Goal: Task Accomplishment & Management: Use online tool/utility

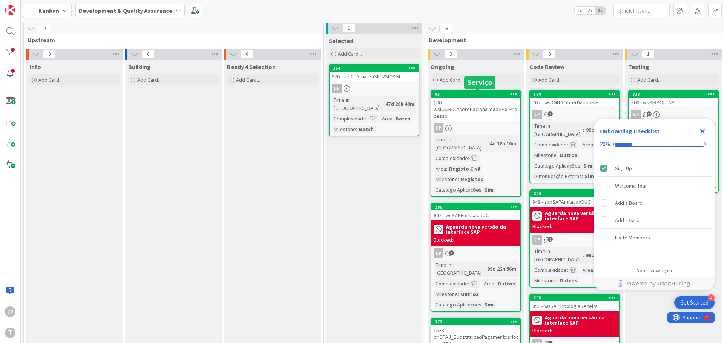
click at [471, 107] on div "100 - wsICSIRICInsereNacionalidadePorProcesso" at bounding box center [475, 109] width 89 height 23
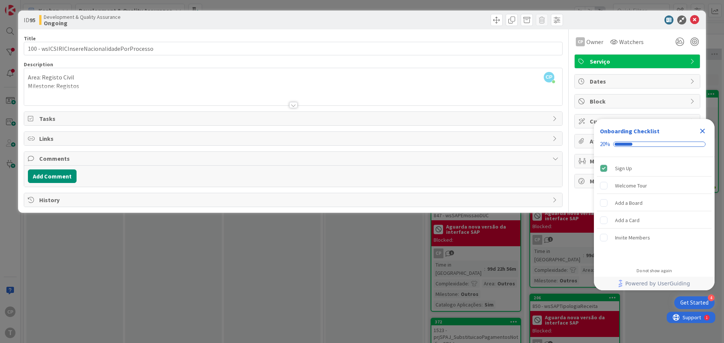
click at [41, 119] on span "Tasks" at bounding box center [293, 118] width 509 height 9
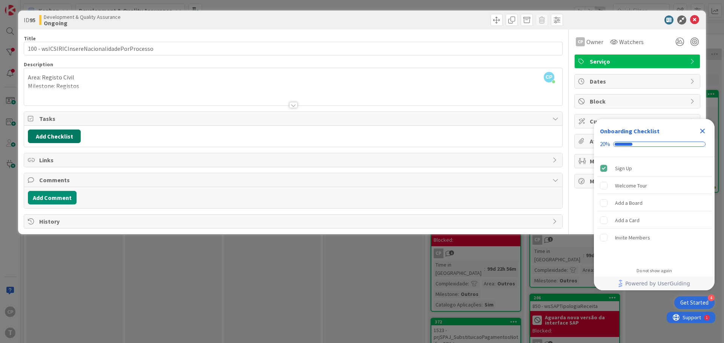
click at [41, 137] on button "Add Checklist" at bounding box center [54, 137] width 53 height 14
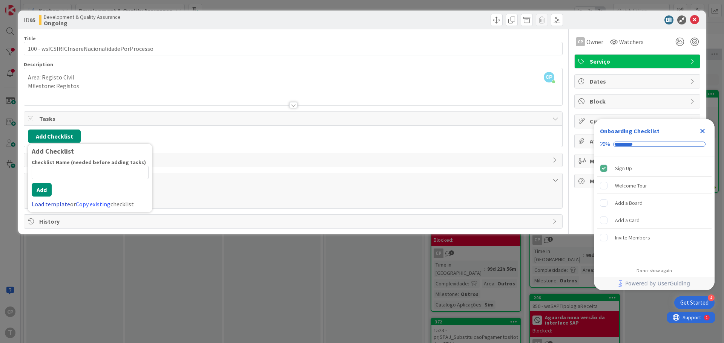
click at [63, 205] on link "Load template" at bounding box center [51, 204] width 38 height 8
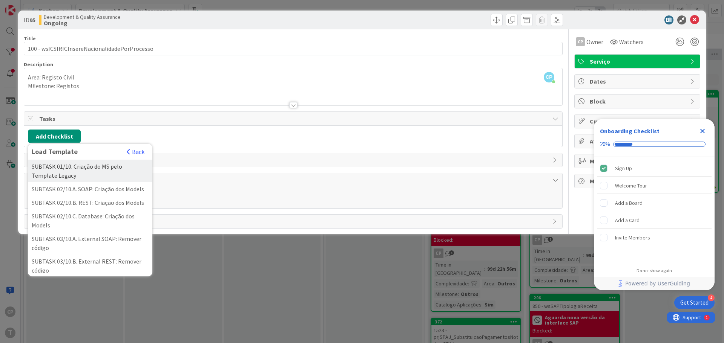
click at [72, 172] on div "SUBTASK 01/10. Criação do MS pelo Template Legacy" at bounding box center [90, 171] width 124 height 23
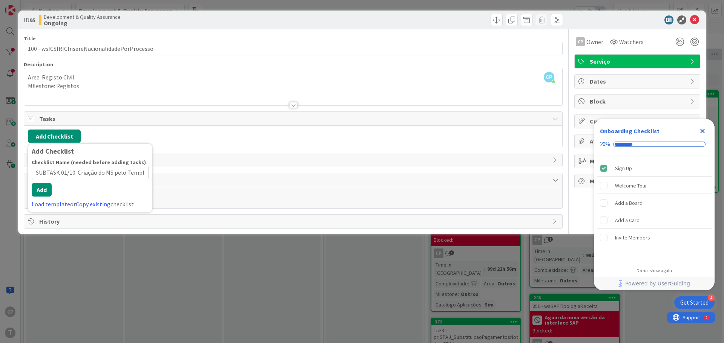
scroll to position [0, 24]
click at [60, 211] on div "Add Checklist Checklist Name (needed before adding tasks) 49 / 64 SUBTASK 01/10…" at bounding box center [90, 178] width 124 height 69
click at [44, 189] on button "Add" at bounding box center [42, 190] width 20 height 14
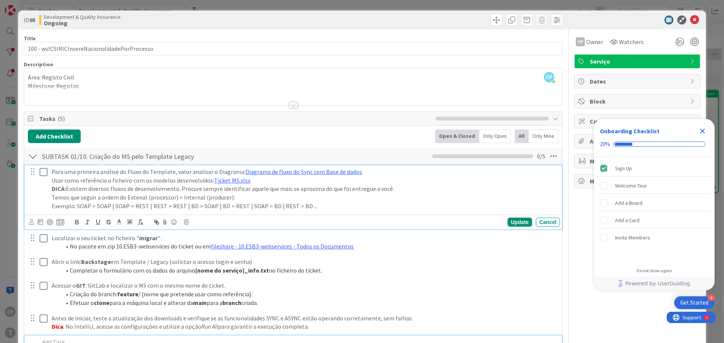
click at [47, 172] on icon at bounding box center [44, 172] width 8 height 9
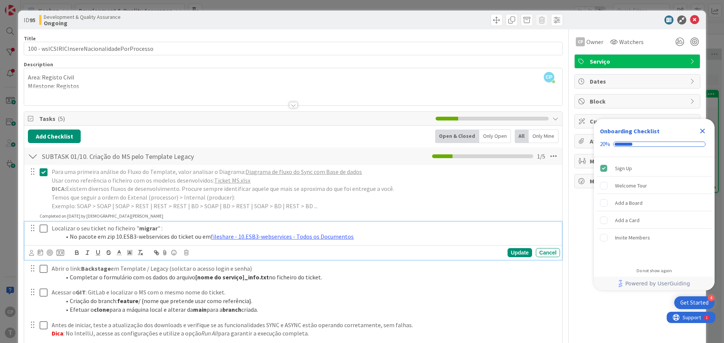
click at [45, 230] on icon at bounding box center [44, 228] width 8 height 9
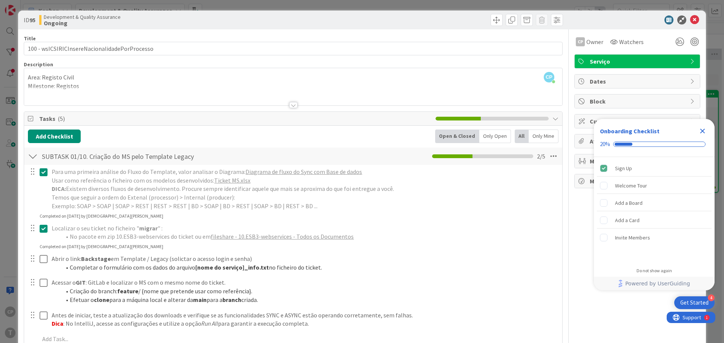
click at [42, 266] on div at bounding box center [38, 262] width 21 height 21
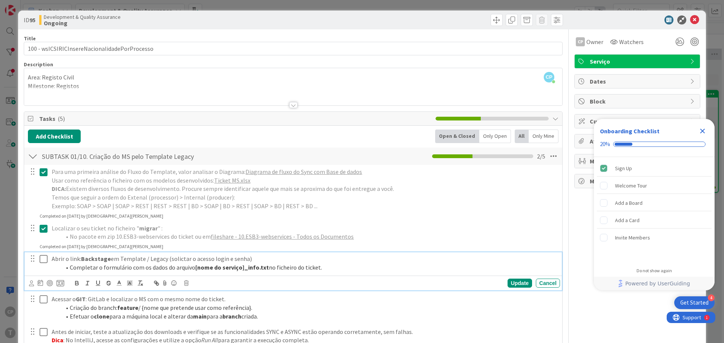
click at [46, 260] on icon at bounding box center [44, 259] width 8 height 9
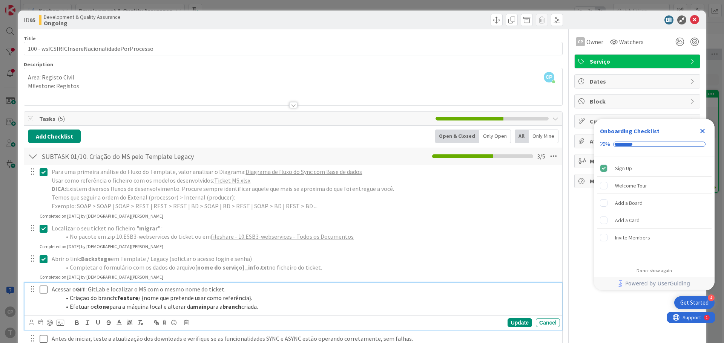
click at [44, 287] on icon at bounding box center [44, 289] width 8 height 9
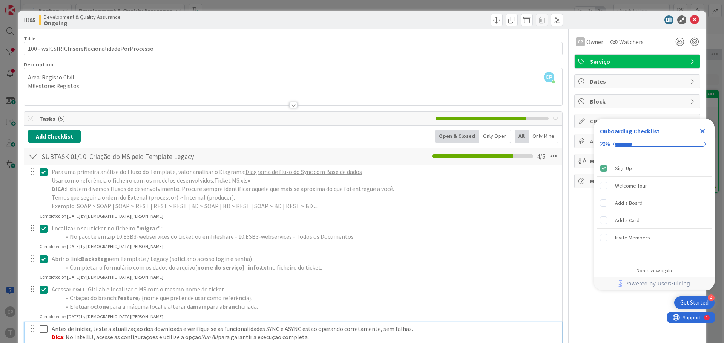
click at [44, 327] on icon at bounding box center [44, 329] width 8 height 9
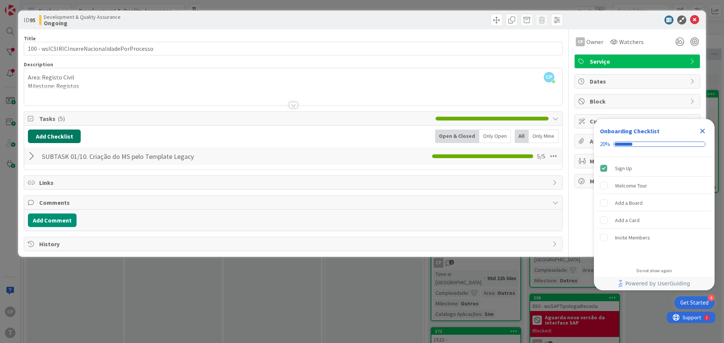
click at [48, 133] on button "Add Checklist" at bounding box center [54, 137] width 53 height 14
click at [54, 203] on link "Load template" at bounding box center [51, 204] width 38 height 8
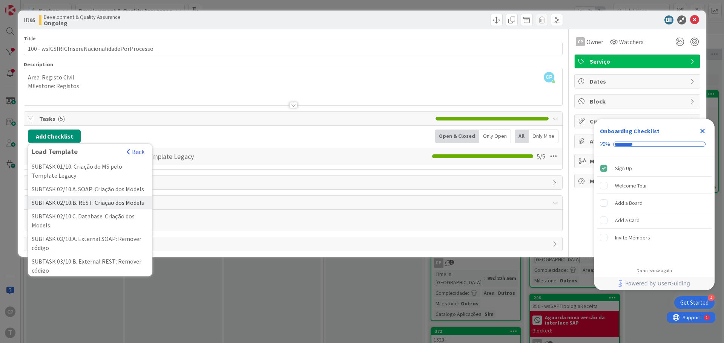
click at [115, 210] on div "SUBTASK 02/10.B. REST: Criação dos Models" at bounding box center [90, 203] width 124 height 14
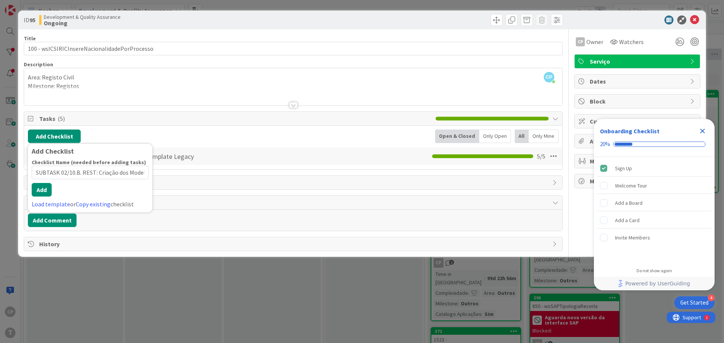
scroll to position [0, 2]
click at [50, 197] on div "Checklist Name (needed before adding tasks) 41 / 64 SUBTASK 02/10.B. REST: Cria…" at bounding box center [90, 184] width 117 height 50
click at [47, 192] on button "Add" at bounding box center [42, 190] width 20 height 14
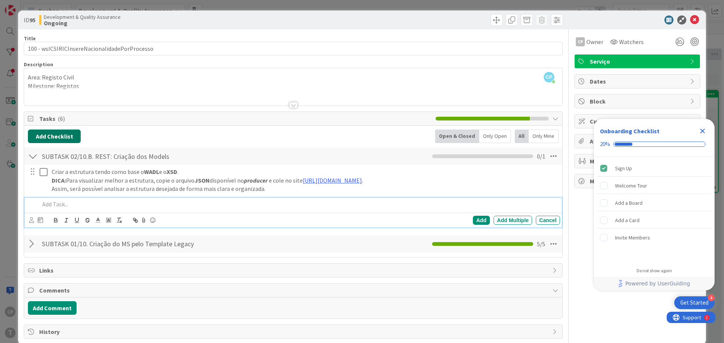
click at [44, 138] on button "Add Checklist" at bounding box center [54, 137] width 53 height 14
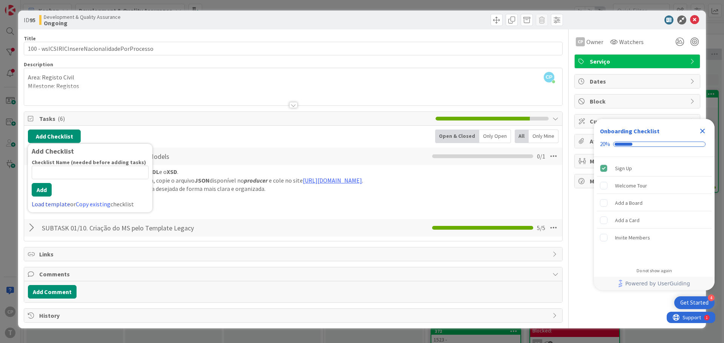
click at [56, 202] on link "Load template" at bounding box center [51, 204] width 38 height 8
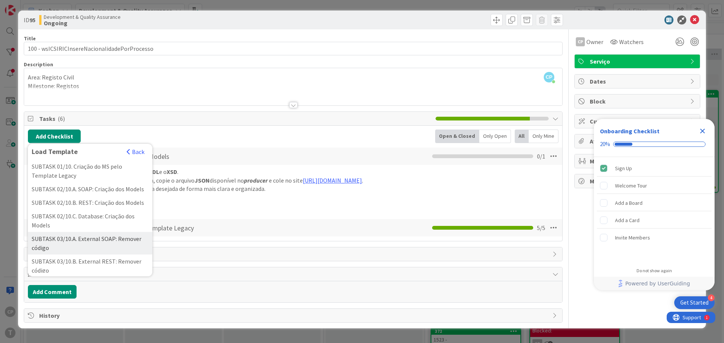
click at [106, 253] on div "SUBTASK 03/10.A. External SOAP: Remover código" at bounding box center [90, 243] width 124 height 23
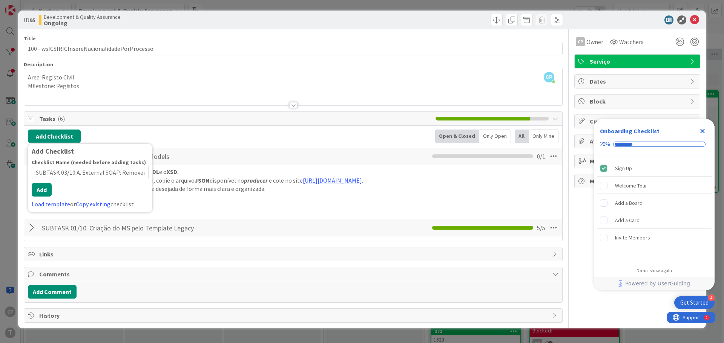
scroll to position [0, 17]
click at [44, 196] on button "Add" at bounding box center [42, 190] width 20 height 14
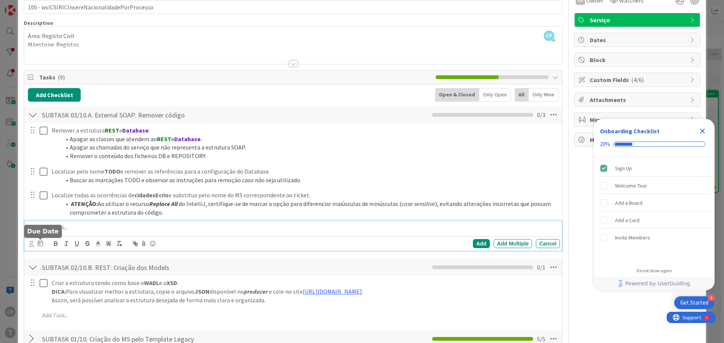
scroll to position [113, 0]
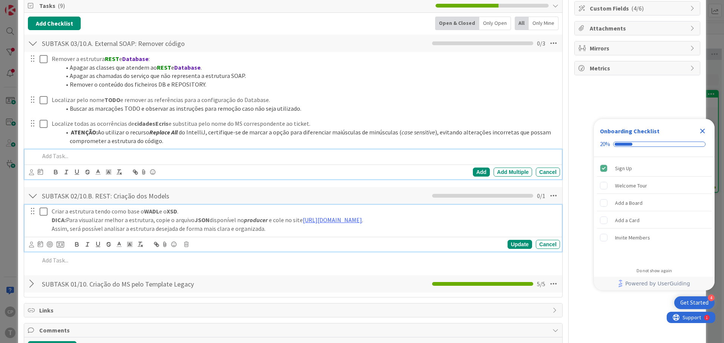
click at [46, 212] on icon at bounding box center [44, 211] width 8 height 9
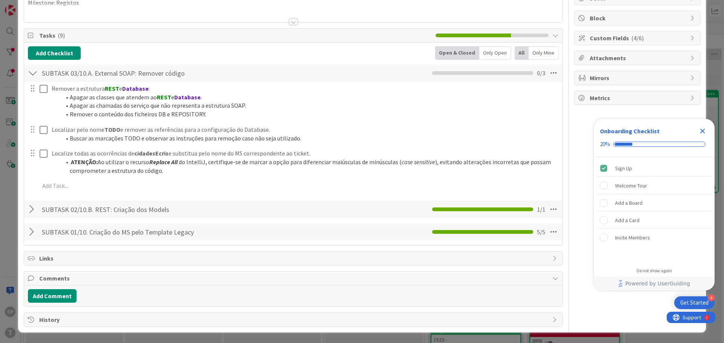
scroll to position [83, 0]
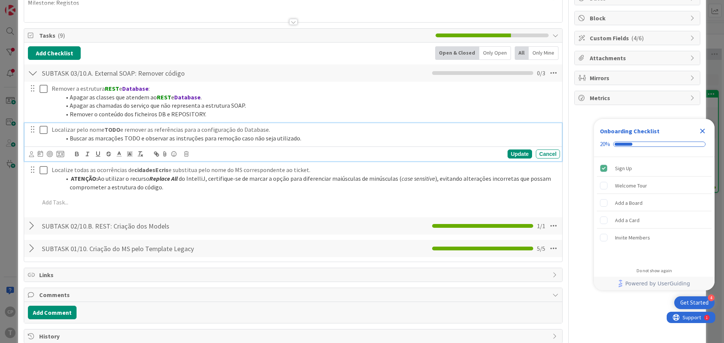
click at [42, 129] on div "Localizar pelo nome TODO e remover as referências para a configuração do Databa…" at bounding box center [292, 142] width 537 height 38
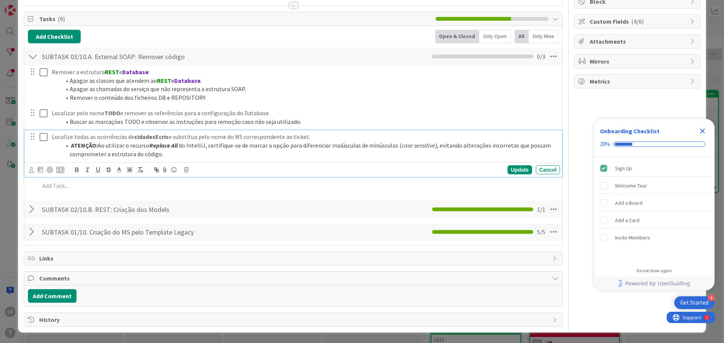
click at [44, 154] on div at bounding box center [38, 145] width 21 height 30
click at [44, 138] on icon at bounding box center [44, 137] width 8 height 9
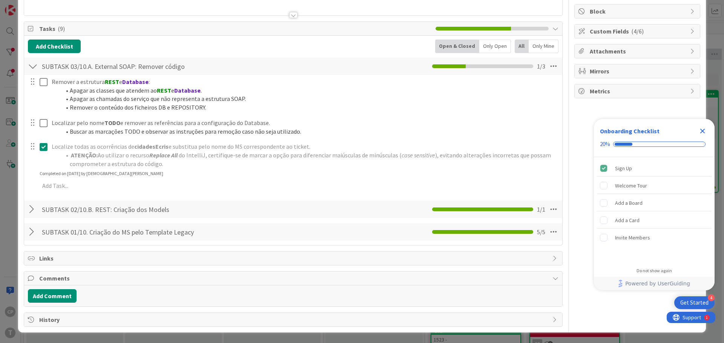
scroll to position [90, 0]
click at [44, 146] on icon at bounding box center [44, 146] width 8 height 9
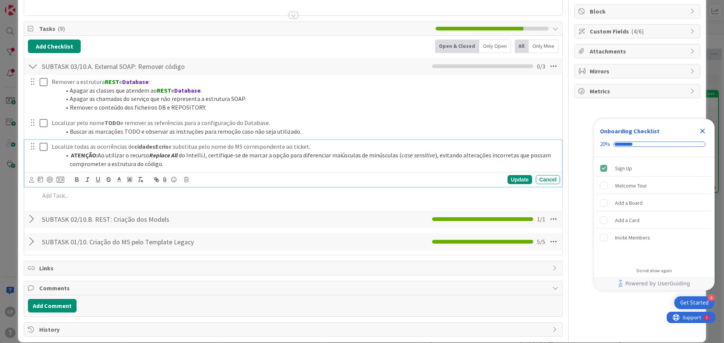
scroll to position [100, 0]
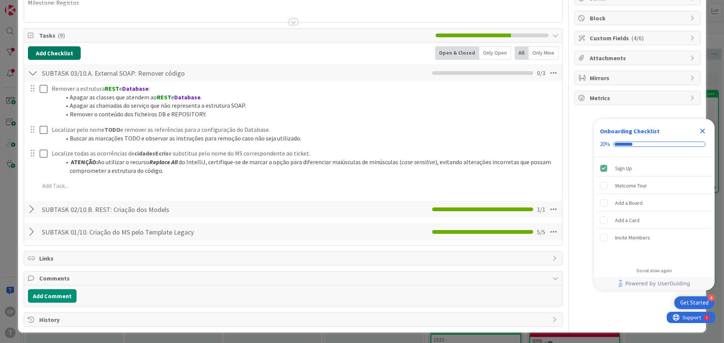
click at [49, 38] on div "Tasks ( 9 ) Add Checklist Back Open & Closed Only Open All Only Mine SUBTASK 03…" at bounding box center [293, 136] width 539 height 217
click at [53, 55] on button "Add Checklist" at bounding box center [54, 53] width 53 height 14
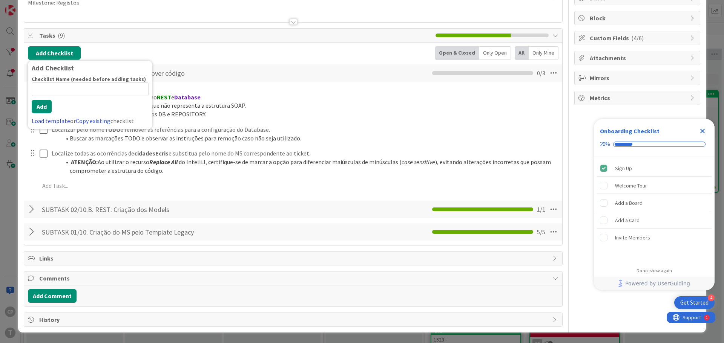
click at [44, 124] on link "Load template" at bounding box center [51, 121] width 38 height 8
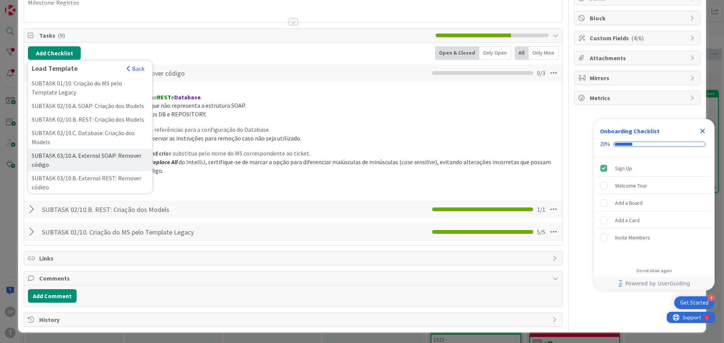
click at [101, 167] on div "SUBTASK 03/10.A. External SOAP: Remover código" at bounding box center [90, 160] width 124 height 23
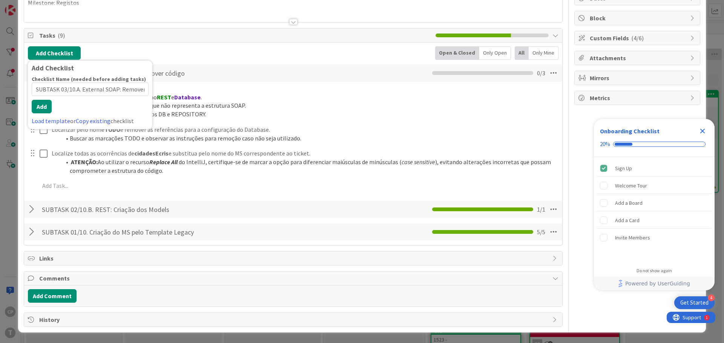
scroll to position [0, 17]
click at [44, 113] on button "Add" at bounding box center [42, 107] width 20 height 14
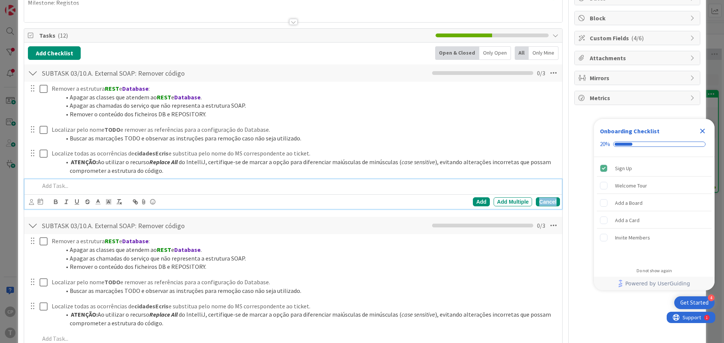
click at [540, 201] on div "Cancel" at bounding box center [548, 201] width 24 height 9
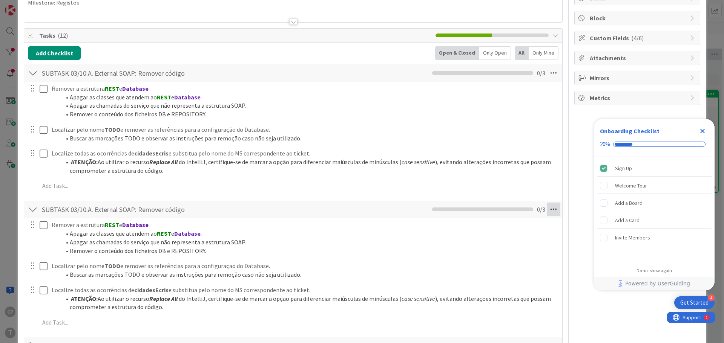
click at [551, 212] on icon at bounding box center [553, 210] width 14 height 14
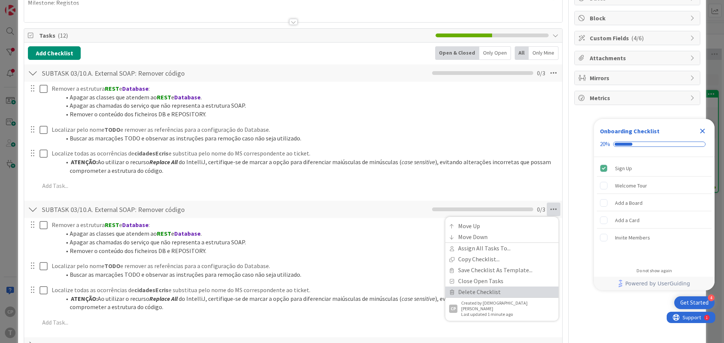
click at [493, 295] on link "Delete Checklist" at bounding box center [501, 292] width 113 height 11
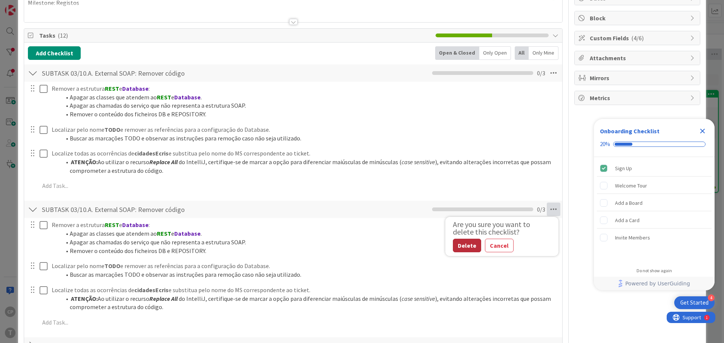
click at [453, 242] on button "Delete" at bounding box center [467, 246] width 28 height 14
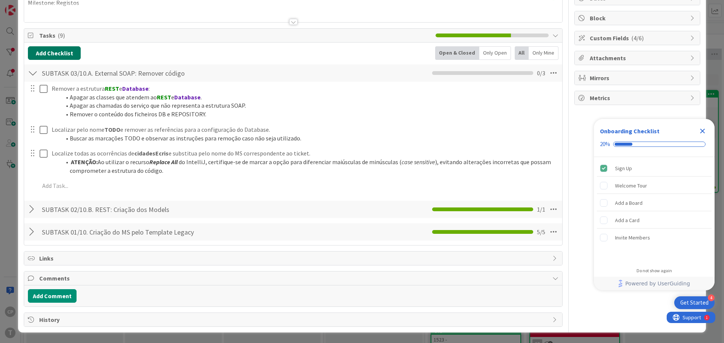
click at [42, 51] on button "Add Checklist" at bounding box center [54, 53] width 53 height 14
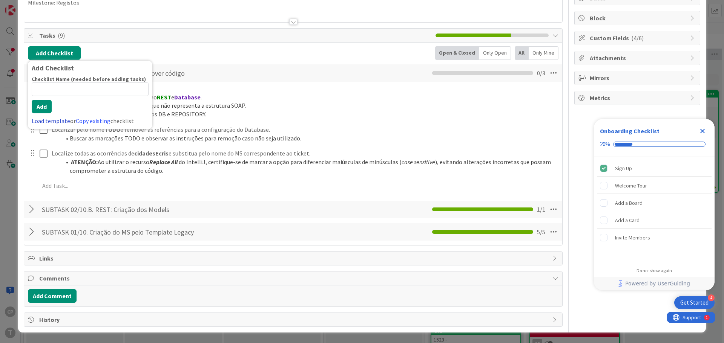
click at [48, 120] on link "Load template" at bounding box center [51, 121] width 38 height 8
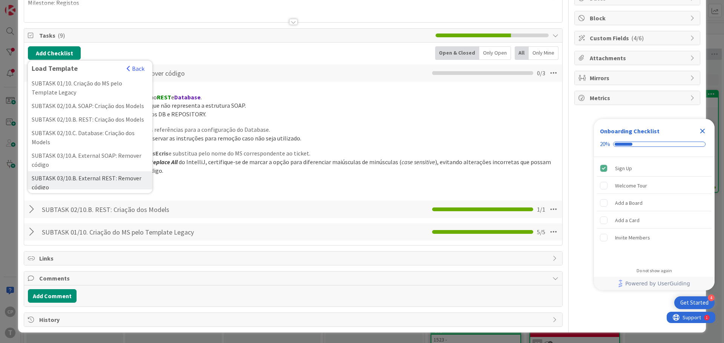
click at [128, 187] on div "SUBTASK 03/10.B. External REST: Remover código" at bounding box center [90, 182] width 124 height 23
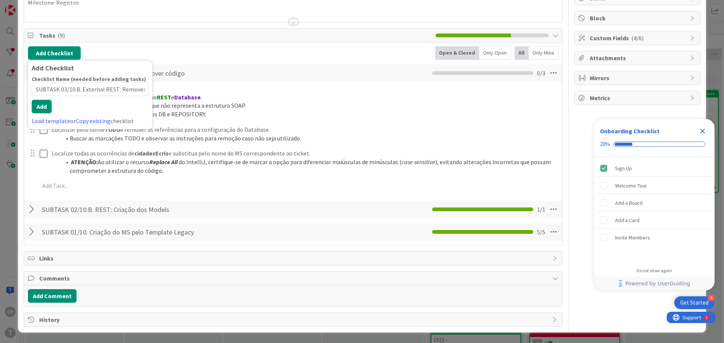
scroll to position [0, 16]
click at [45, 112] on button "Add" at bounding box center [42, 107] width 20 height 14
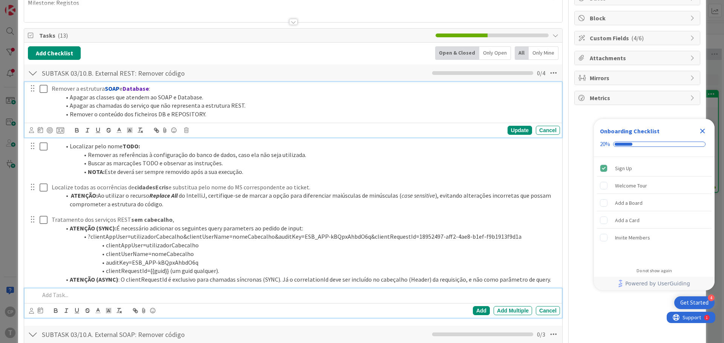
click at [42, 88] on div at bounding box center [38, 101] width 21 height 39
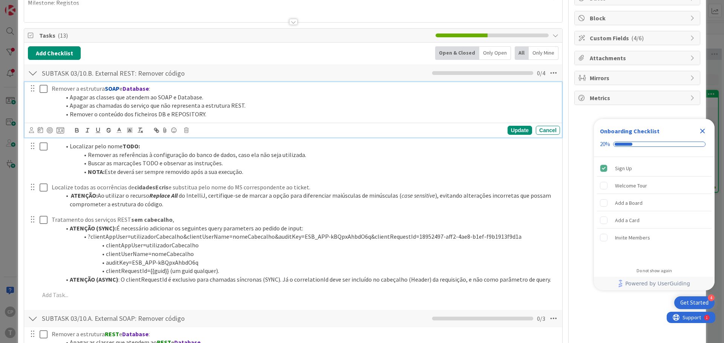
scroll to position [100, 0]
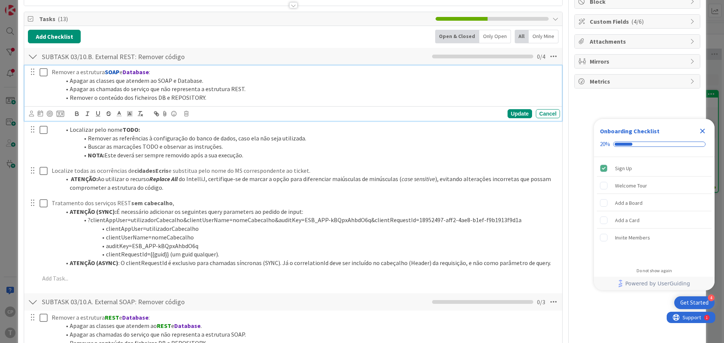
click at [47, 76] on icon at bounding box center [44, 72] width 8 height 9
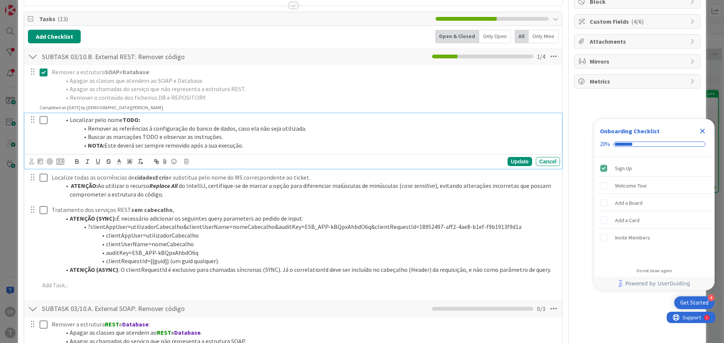
click at [42, 116] on icon at bounding box center [44, 120] width 8 height 9
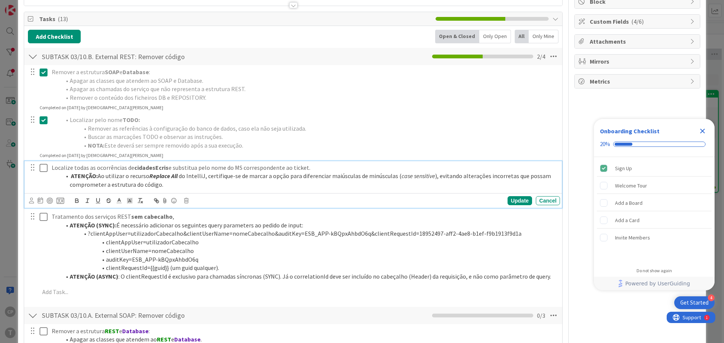
click at [44, 167] on icon at bounding box center [44, 168] width 8 height 9
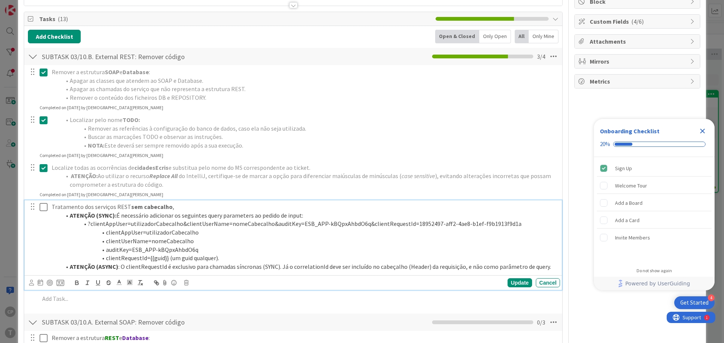
click at [45, 208] on icon at bounding box center [44, 207] width 8 height 9
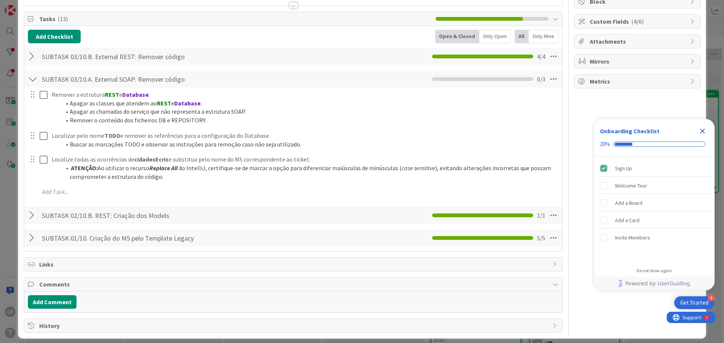
click at [32, 58] on div at bounding box center [33, 57] width 10 height 14
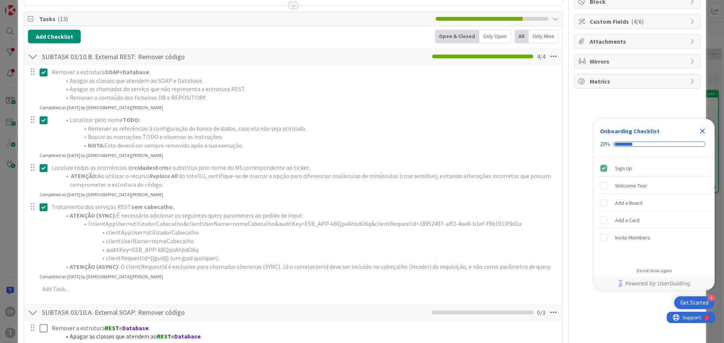
click at [45, 208] on icon at bounding box center [44, 207] width 8 height 9
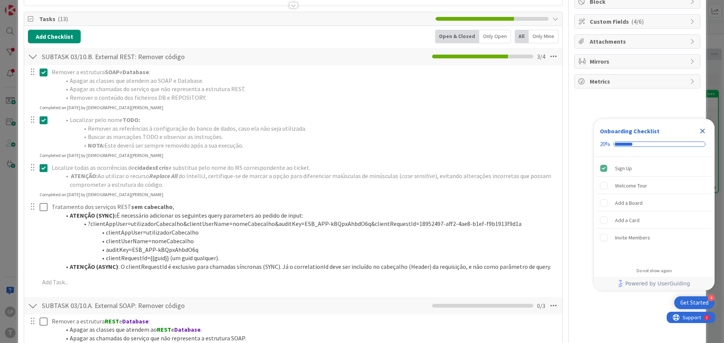
click at [44, 165] on icon at bounding box center [44, 168] width 8 height 9
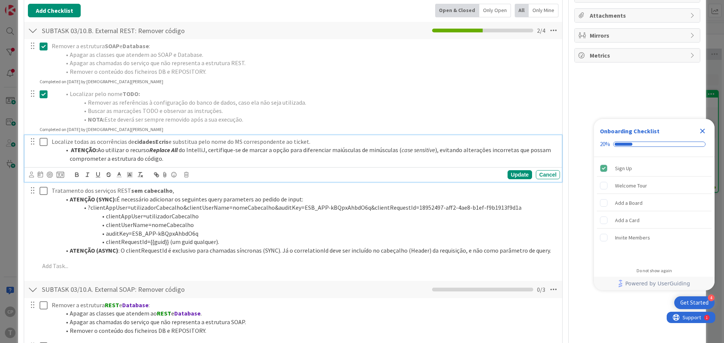
scroll to position [175, 0]
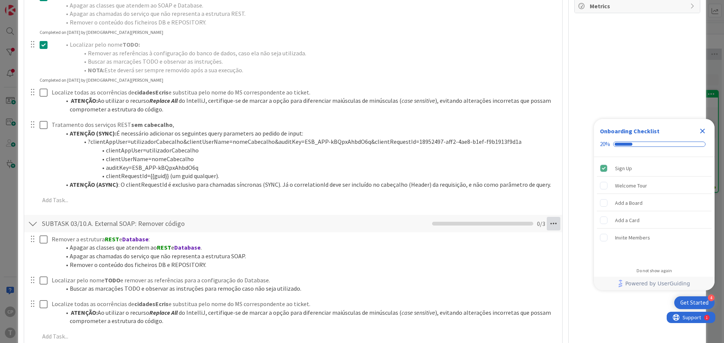
click at [550, 241] on div "SUBTASK 03/10.A. External SOAP: Remover código Checklist Name 46 / 64 SUBTASK 0…" at bounding box center [293, 280] width 538 height 133
click at [549, 223] on icon at bounding box center [553, 224] width 14 height 14
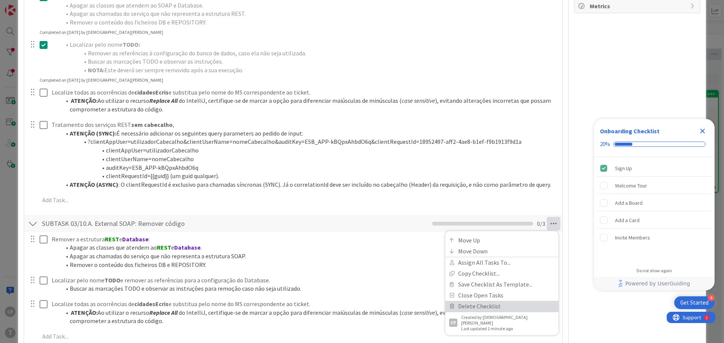
click at [481, 304] on link "Delete Checklist" at bounding box center [501, 306] width 113 height 11
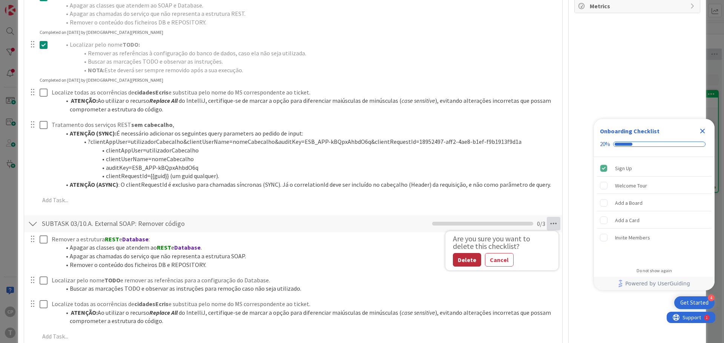
click at [458, 258] on button "Delete" at bounding box center [467, 260] width 28 height 14
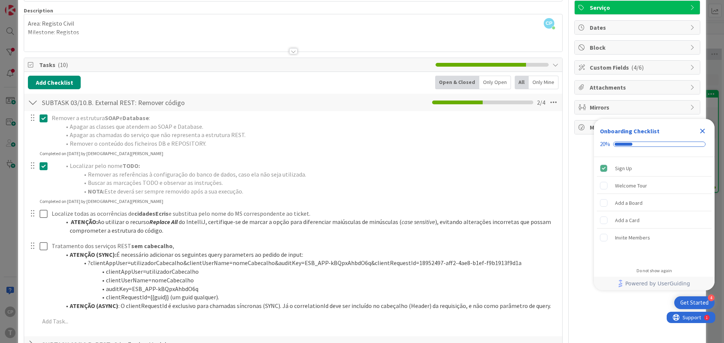
scroll to position [0, 0]
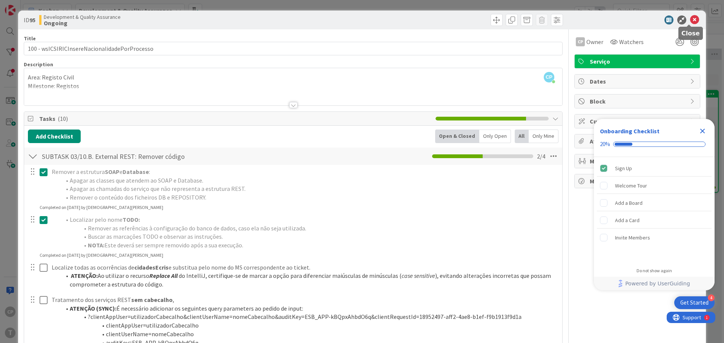
click at [690, 23] on icon at bounding box center [694, 19] width 9 height 9
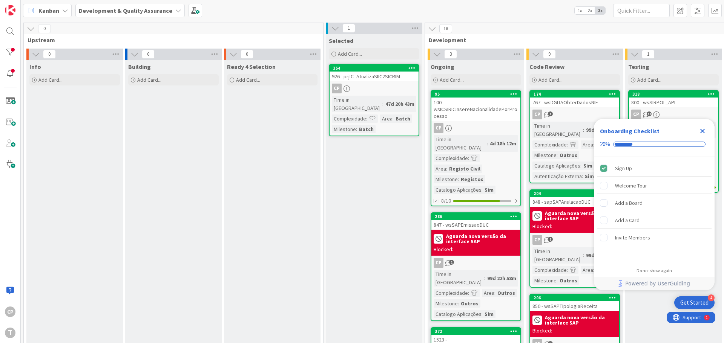
click at [488, 121] on div "100 - wsICSIRICInsereNacionalidadePorProcesso" at bounding box center [475, 109] width 89 height 23
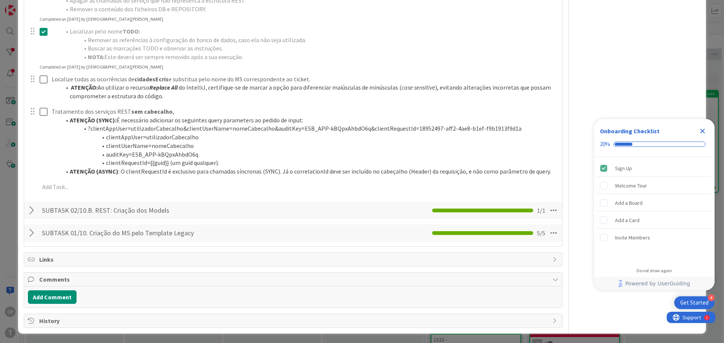
scroll to position [190, 0]
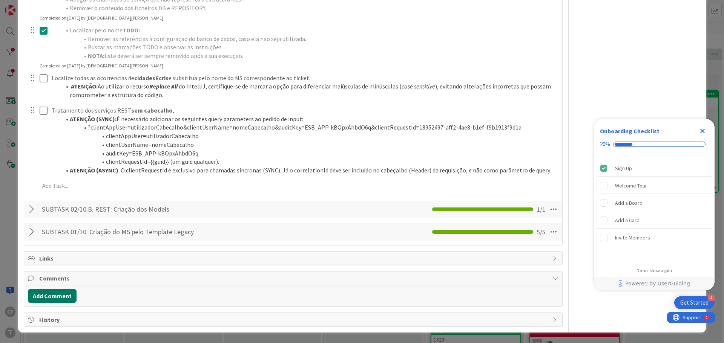
click at [54, 293] on button "Add Comment" at bounding box center [52, 296] width 49 height 14
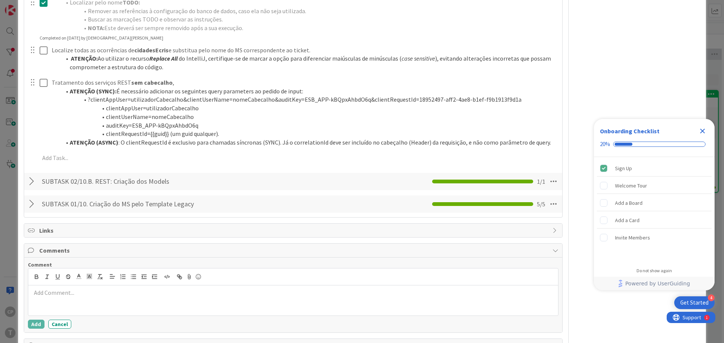
scroll to position [243, 0]
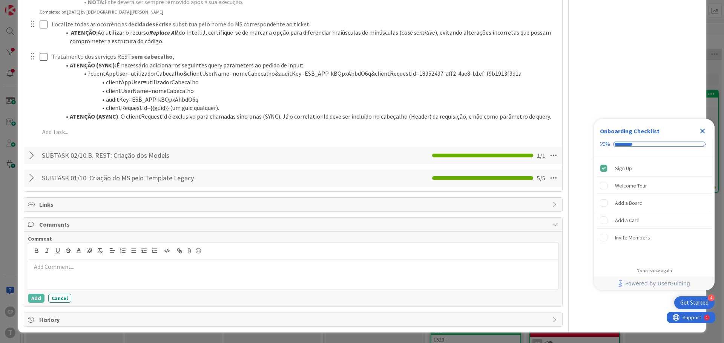
click at [90, 266] on p at bounding box center [292, 267] width 523 height 9
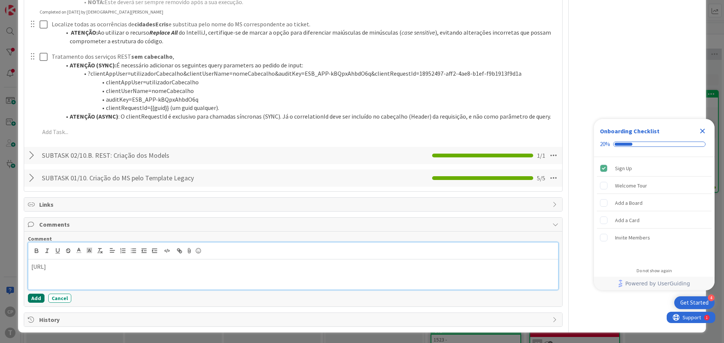
click at [35, 301] on button "Add" at bounding box center [36, 298] width 17 height 9
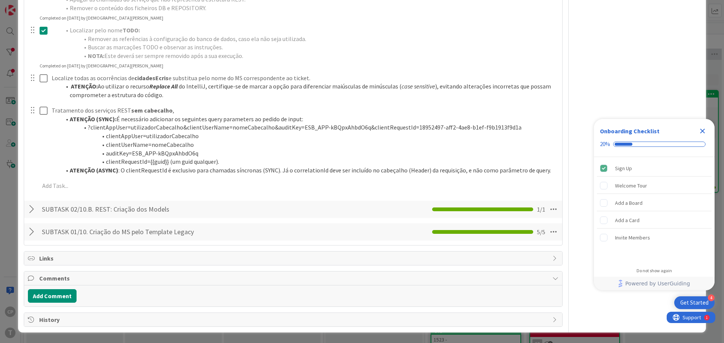
scroll to position [236, 0]
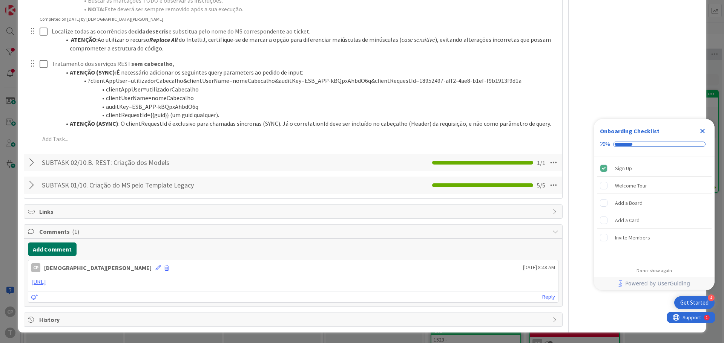
click at [56, 247] on button "Add Comment" at bounding box center [52, 250] width 49 height 14
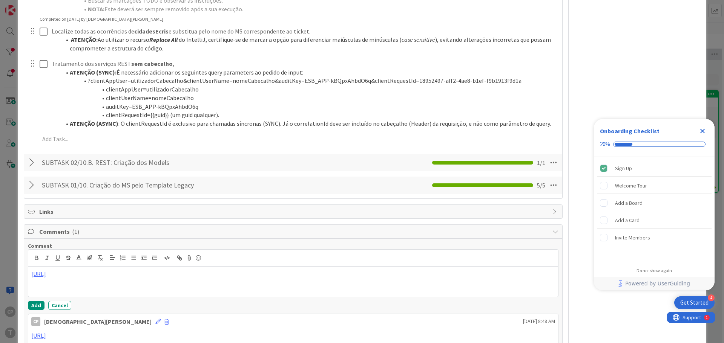
click at [26, 304] on div "Comment [URL] Add Cancel CP [PERSON_NAME] [DATE] 8:48 AM [URL] [DATE] 8:48 AM R…" at bounding box center [293, 300] width 538 height 122
click at [46, 301] on div "Add Cancel" at bounding box center [293, 305] width 530 height 9
click at [37, 305] on button "Add" at bounding box center [36, 305] width 17 height 9
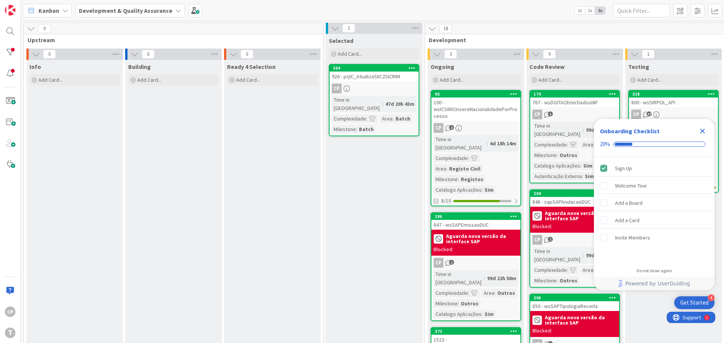
click at [481, 114] on div "100 - wsICSIRICInsereNacionalidadePorProcesso" at bounding box center [475, 109] width 89 height 23
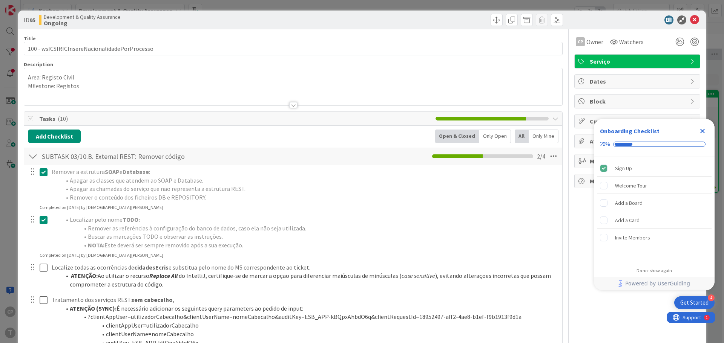
click at [701, 133] on icon "Close Checklist" at bounding box center [702, 131] width 5 height 5
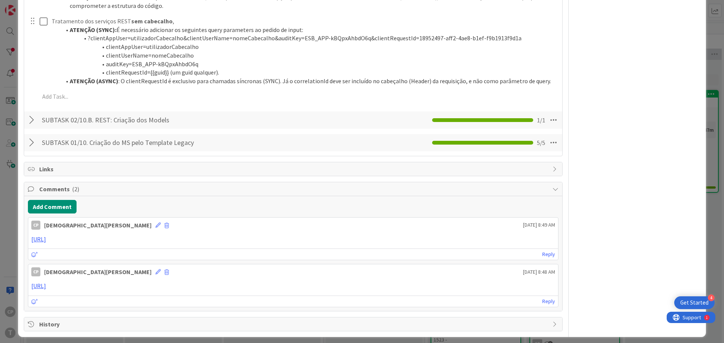
scroll to position [283, 0]
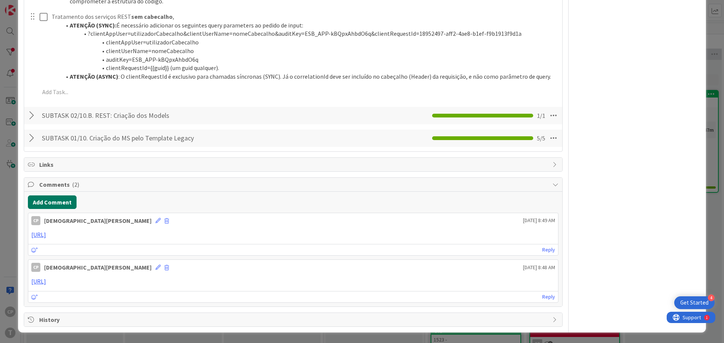
click at [60, 202] on button "Add Comment" at bounding box center [52, 203] width 49 height 14
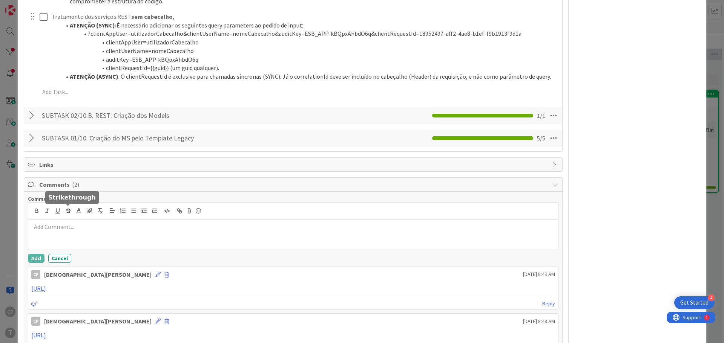
click at [73, 238] on div at bounding box center [292, 235] width 529 height 30
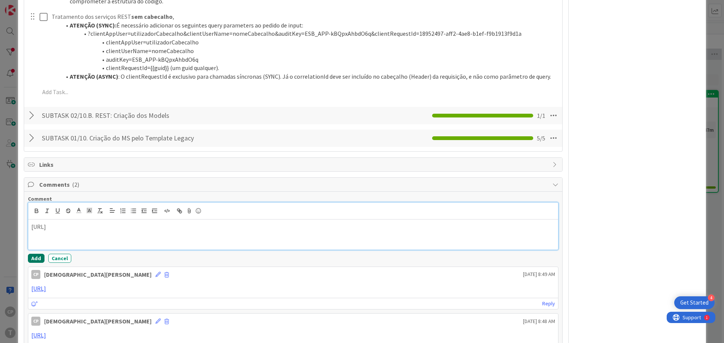
click at [37, 256] on button "Add" at bounding box center [36, 258] width 17 height 9
